Goal: Transaction & Acquisition: Subscribe to service/newsletter

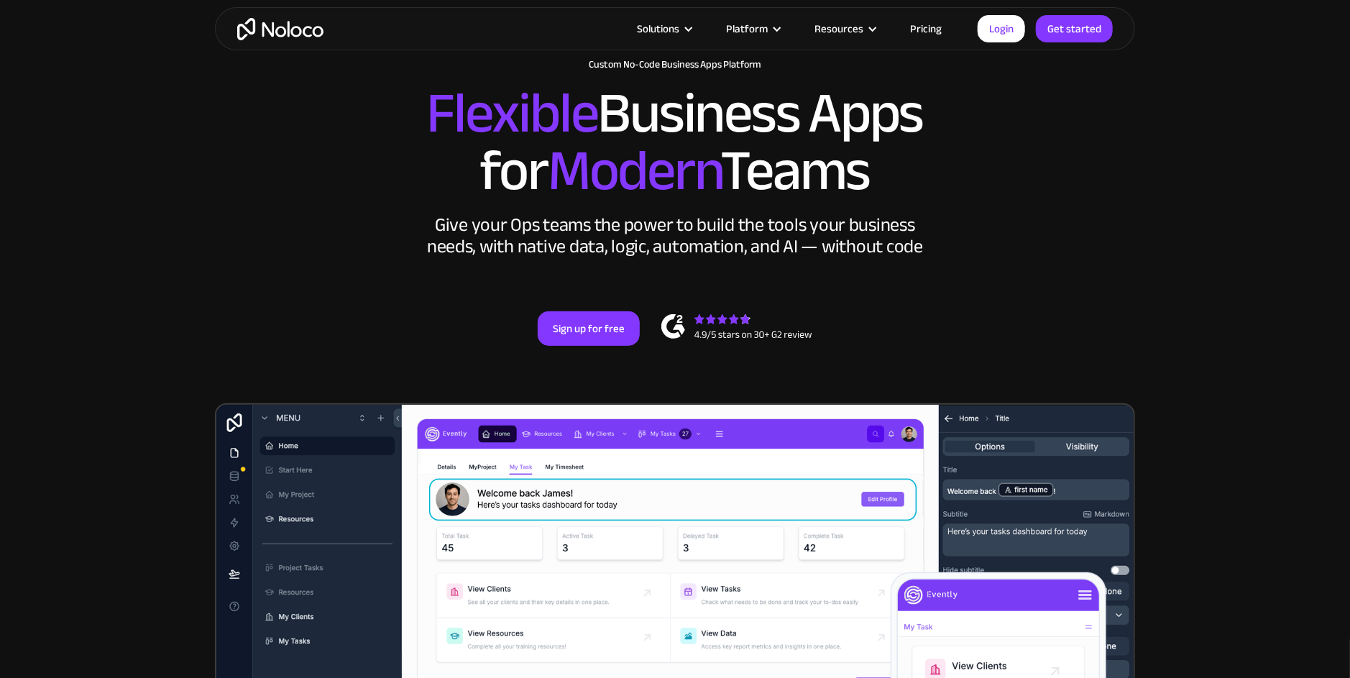
scroll to position [71, 0]
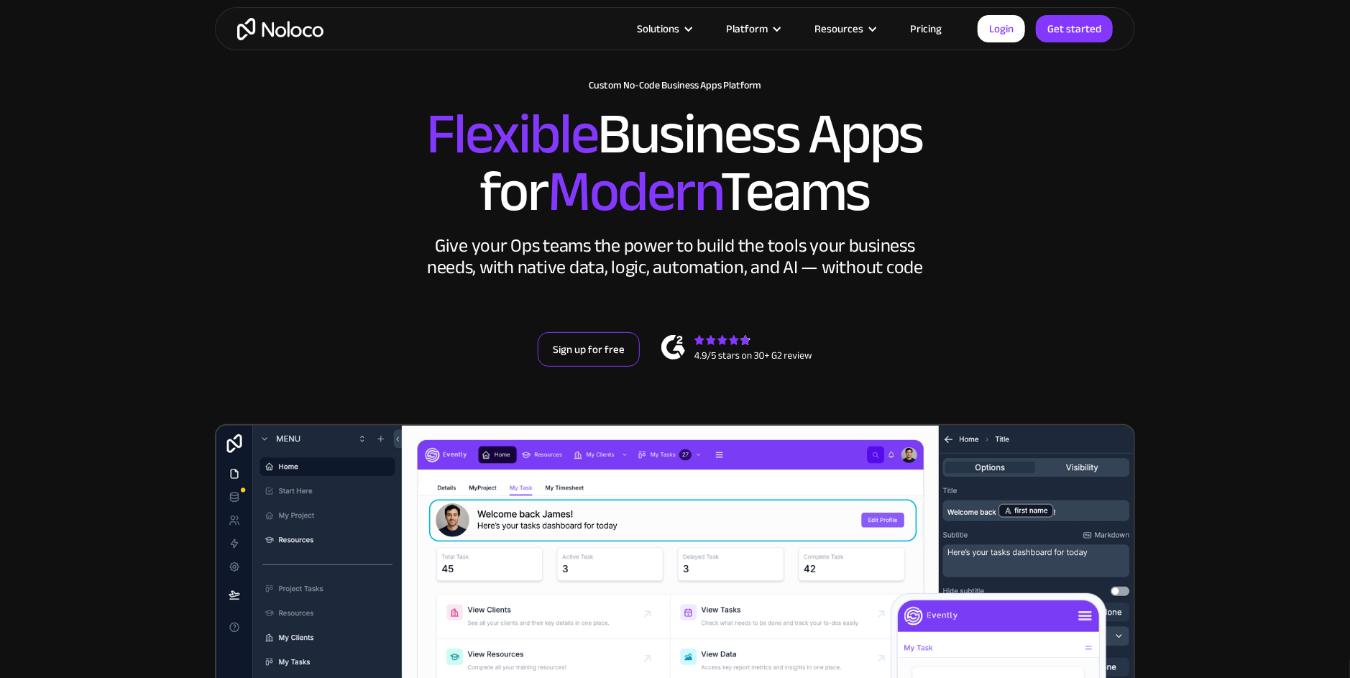
click at [581, 350] on link "Sign up for free" at bounding box center [589, 349] width 102 height 35
